Goal: Check status

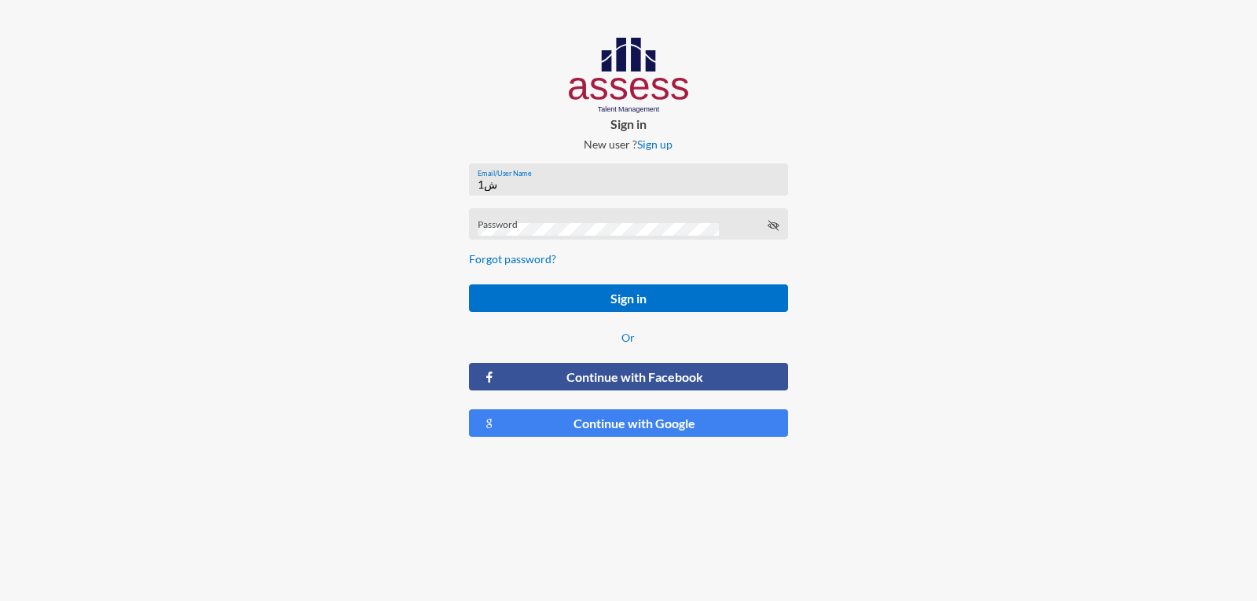
type input "ش"
type input "a1234"
click at [576, 218] on div "Password" at bounding box center [629, 228] width 302 height 24
click at [469, 284] on button "Sign in" at bounding box center [628, 297] width 318 height 27
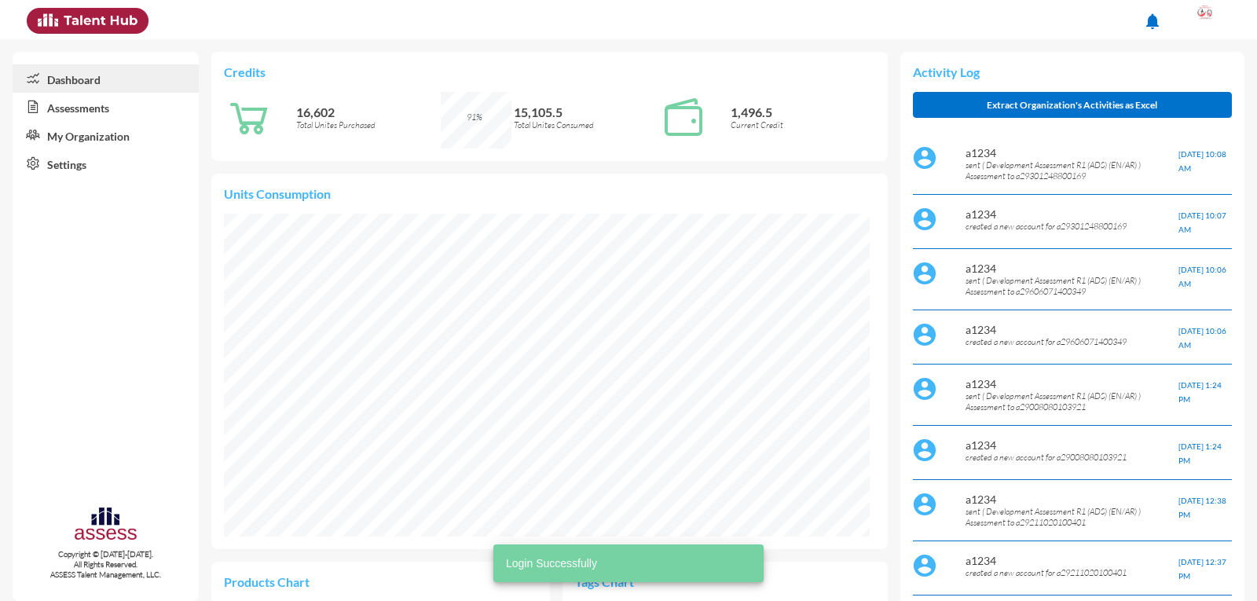
scroll to position [323, 646]
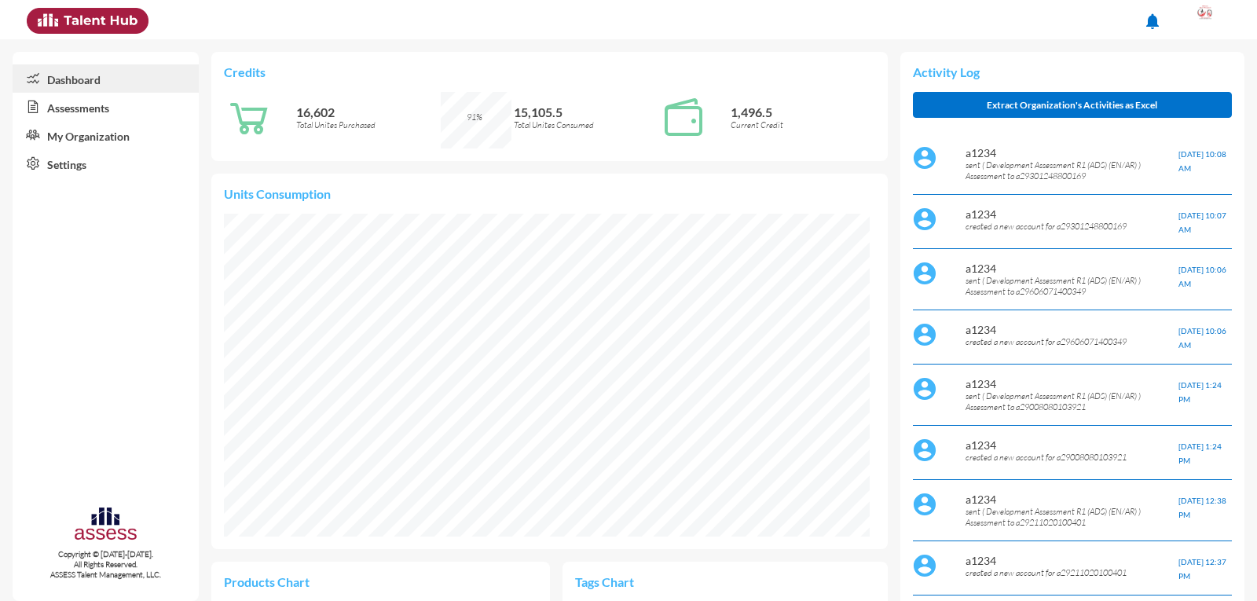
click at [97, 106] on link "Assessments" at bounding box center [106, 107] width 186 height 28
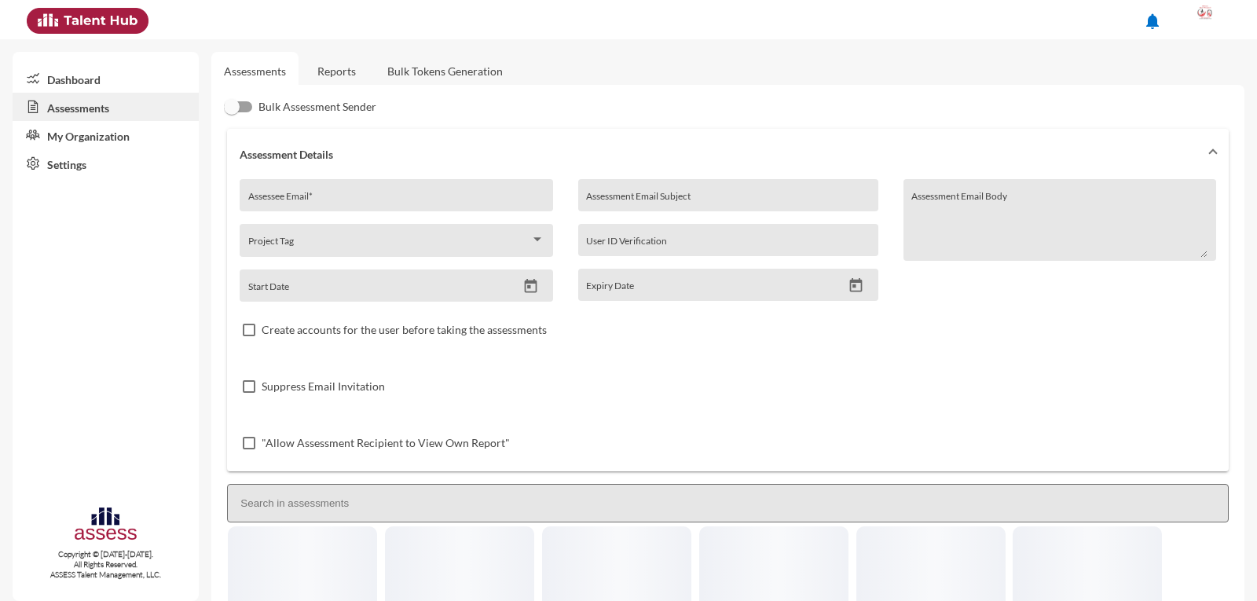
click at [339, 62] on link "Reports" at bounding box center [337, 71] width 64 height 38
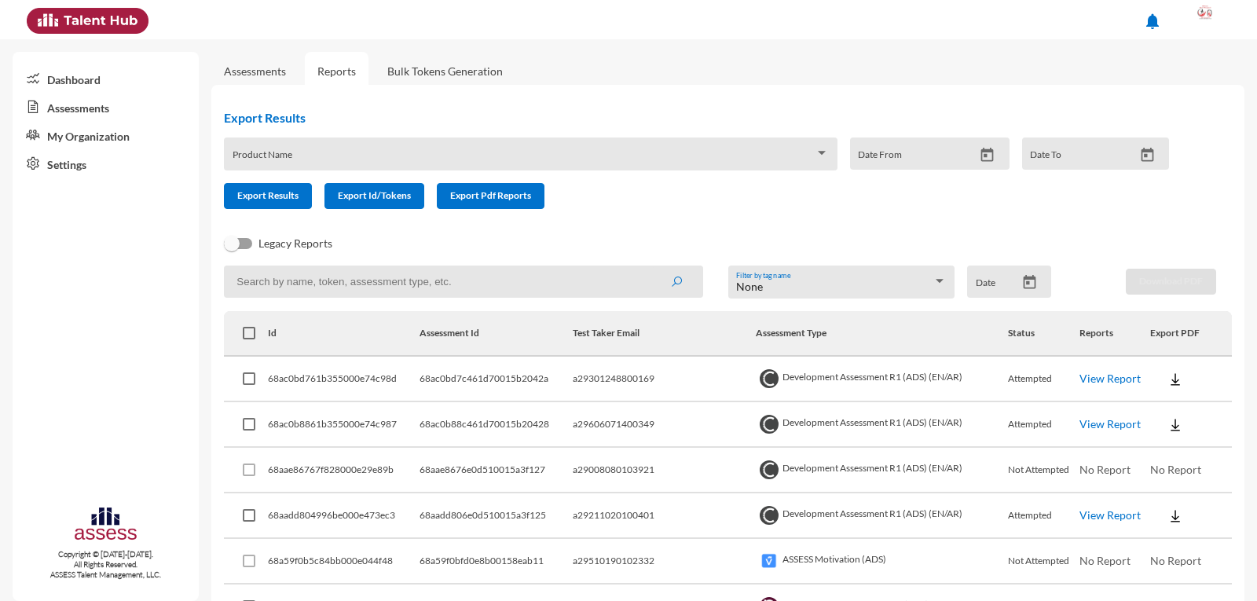
click at [338, 281] on input at bounding box center [463, 282] width 478 height 32
type input "a29008080103921"
click at [651, 267] on button "submit" at bounding box center [676, 281] width 50 height 28
